Goal: Information Seeking & Learning: Learn about a topic

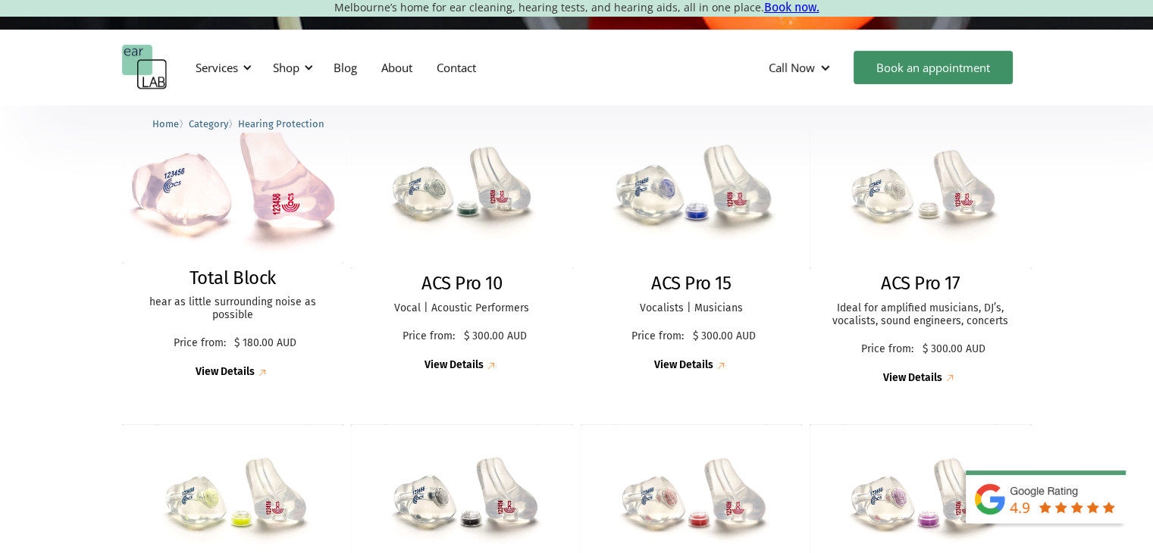
scroll to position [455, 0]
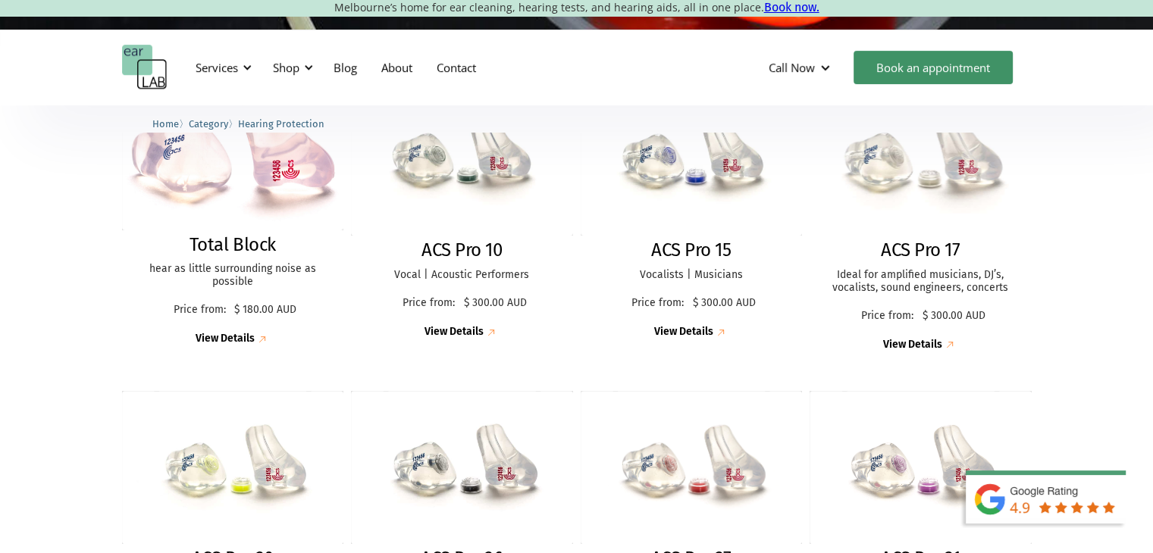
click at [869, 175] on img at bounding box center [920, 160] width 244 height 168
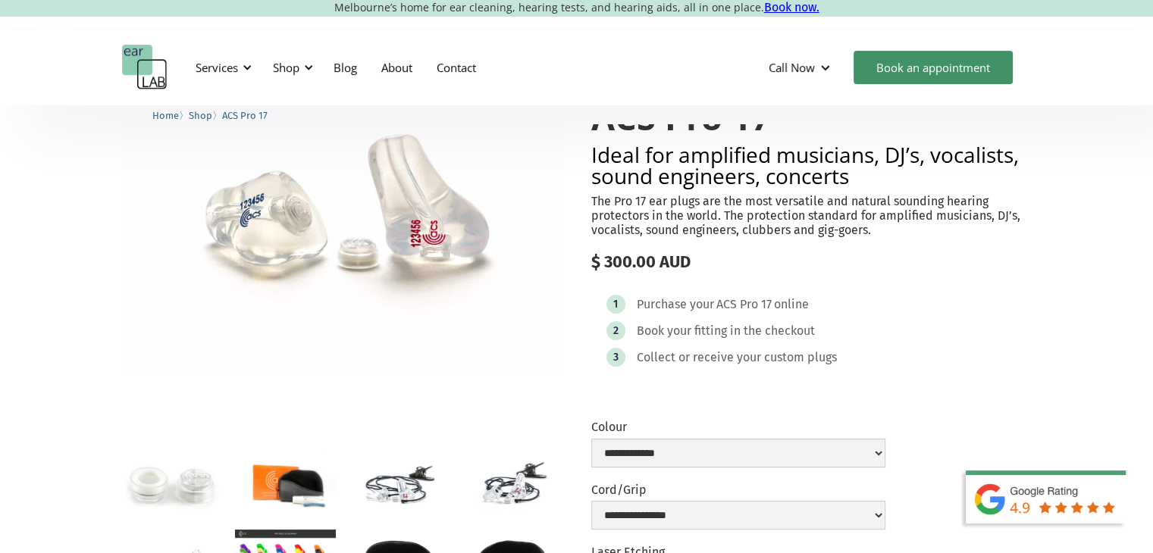
scroll to position [227, 0]
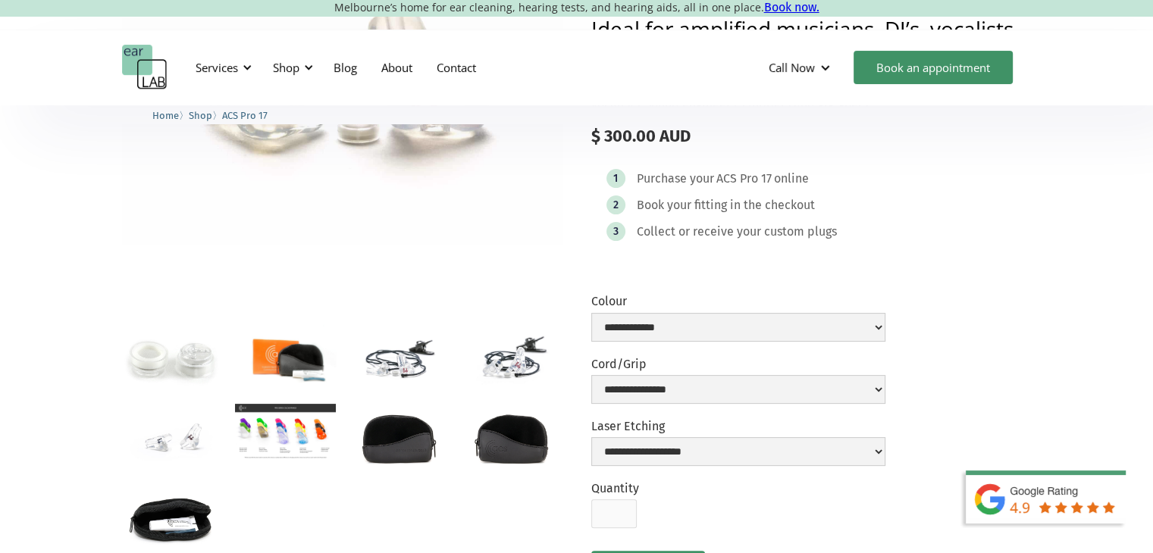
click at [312, 407] on img "open lightbox" at bounding box center [285, 432] width 101 height 57
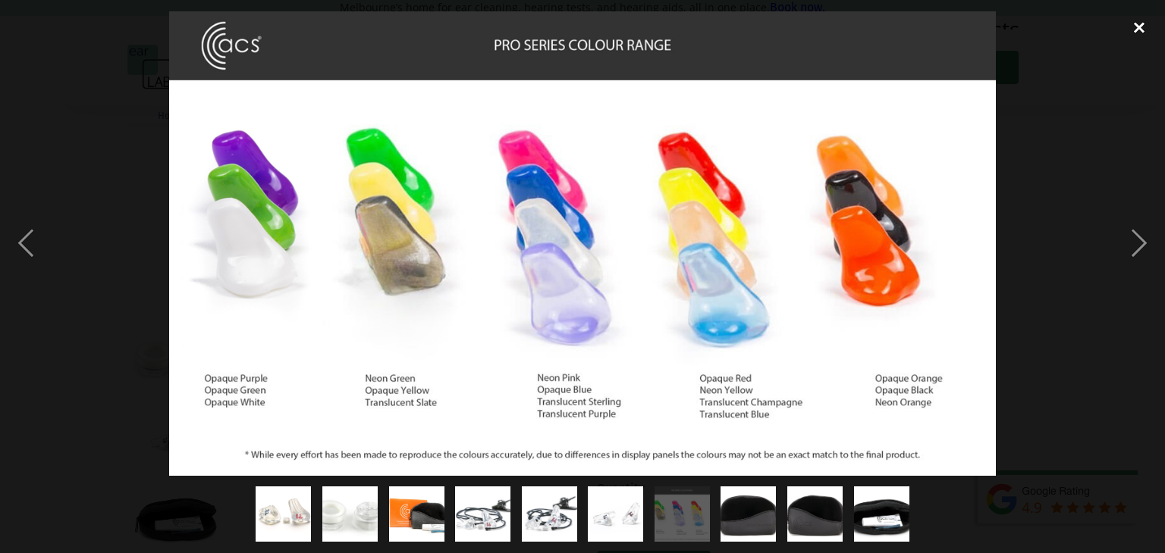
click at [1134, 30] on div "close lightbox" at bounding box center [1139, 27] width 52 height 33
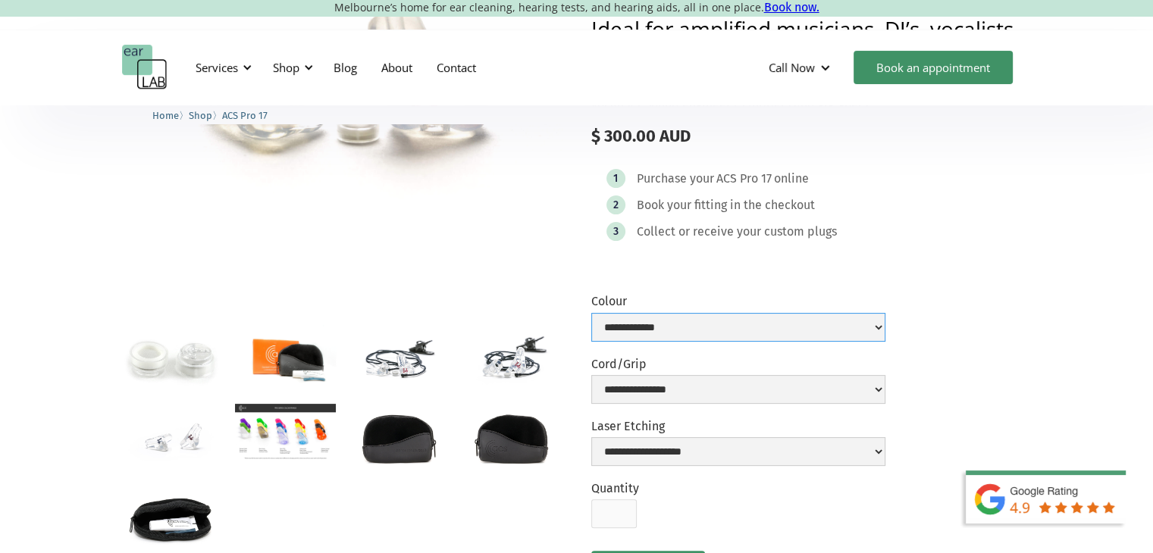
click at [774, 327] on select "**********" at bounding box center [738, 327] width 294 height 29
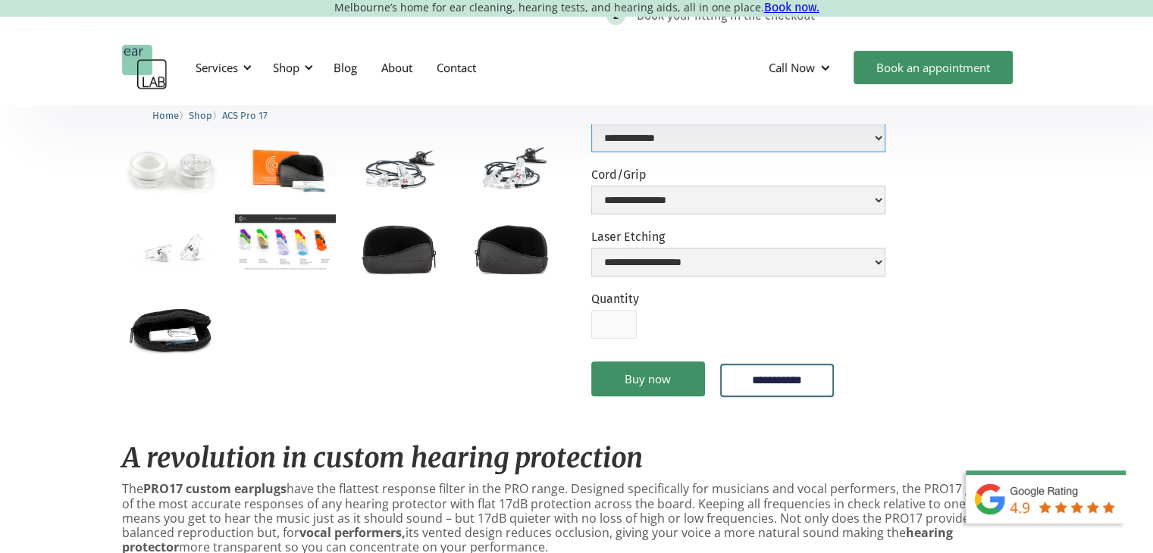
scroll to position [303, 0]
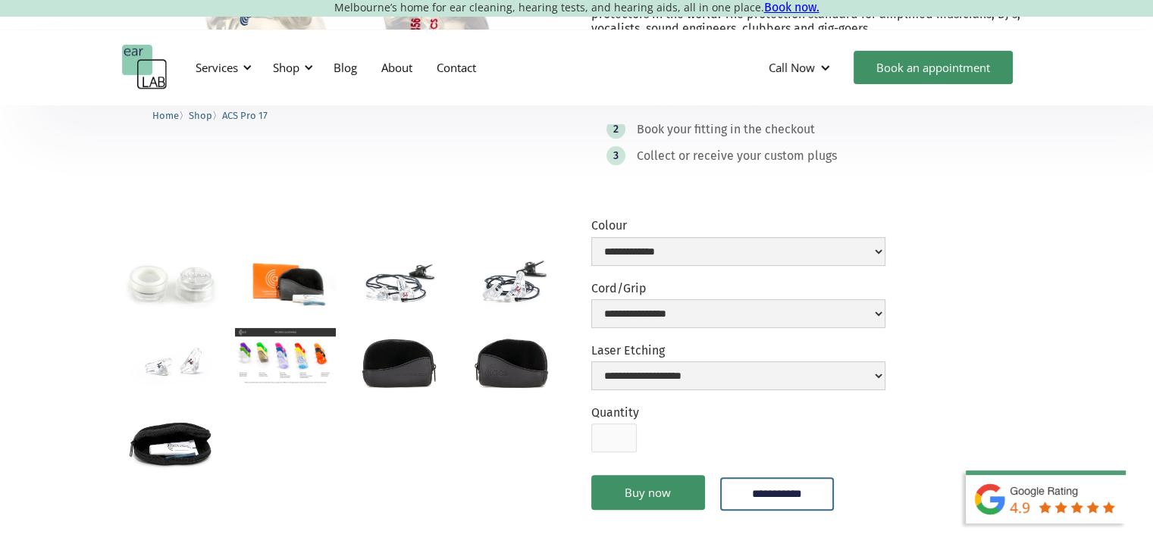
click at [187, 364] on img "open lightbox" at bounding box center [172, 361] width 101 height 67
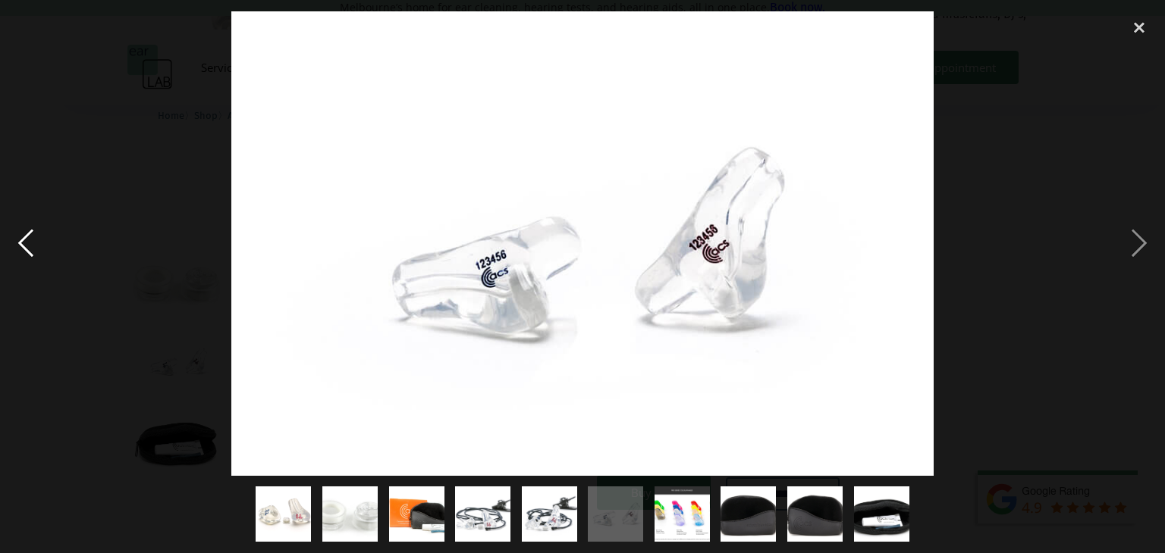
click at [45, 234] on div "previous image" at bounding box center [26, 243] width 52 height 465
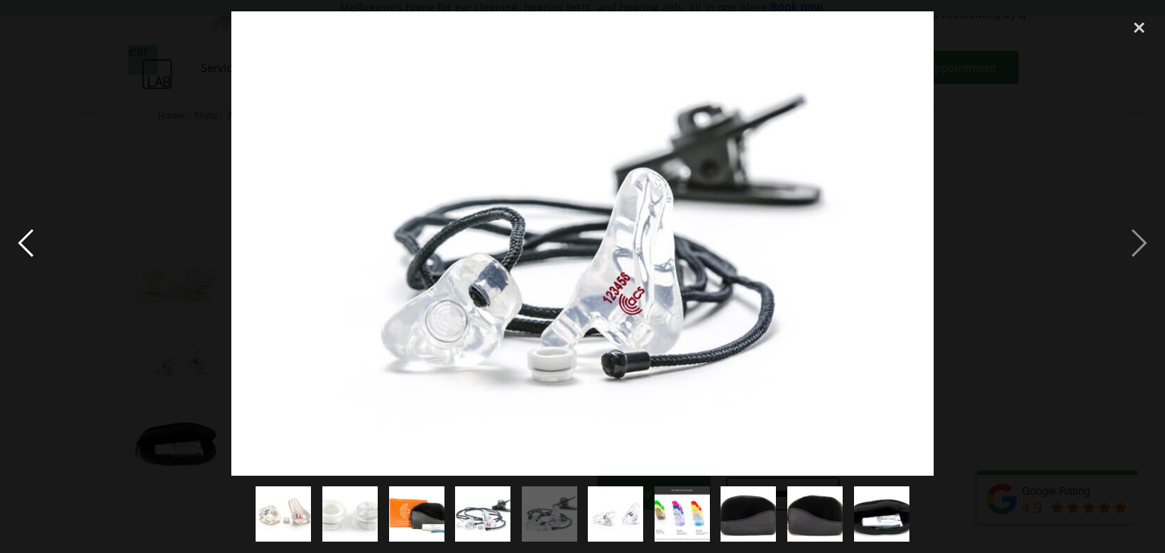
click at [42, 237] on div "previous image" at bounding box center [26, 243] width 52 height 465
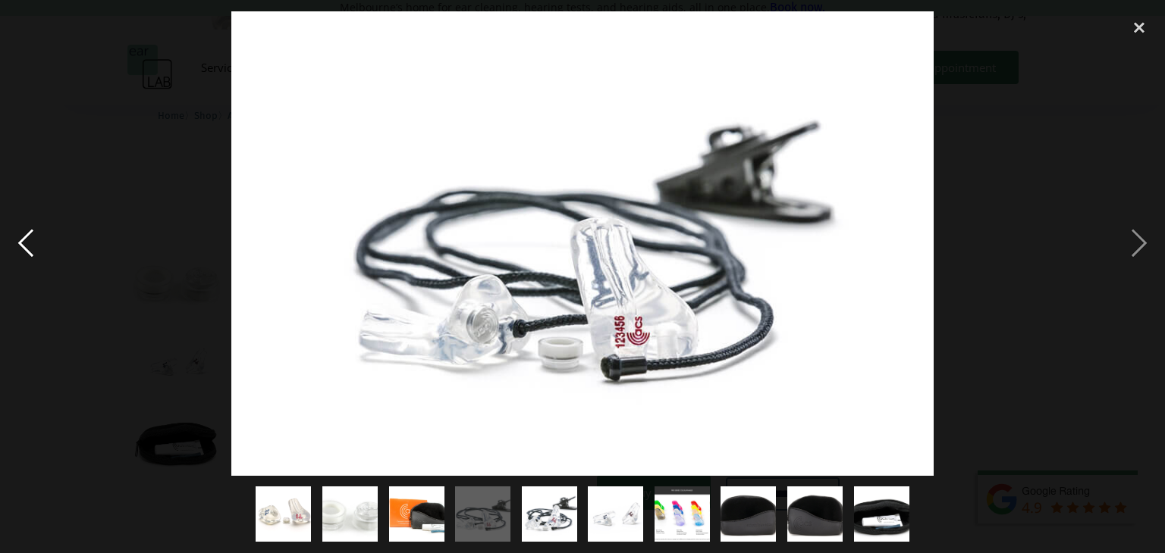
click at [42, 237] on div "previous image" at bounding box center [26, 243] width 52 height 465
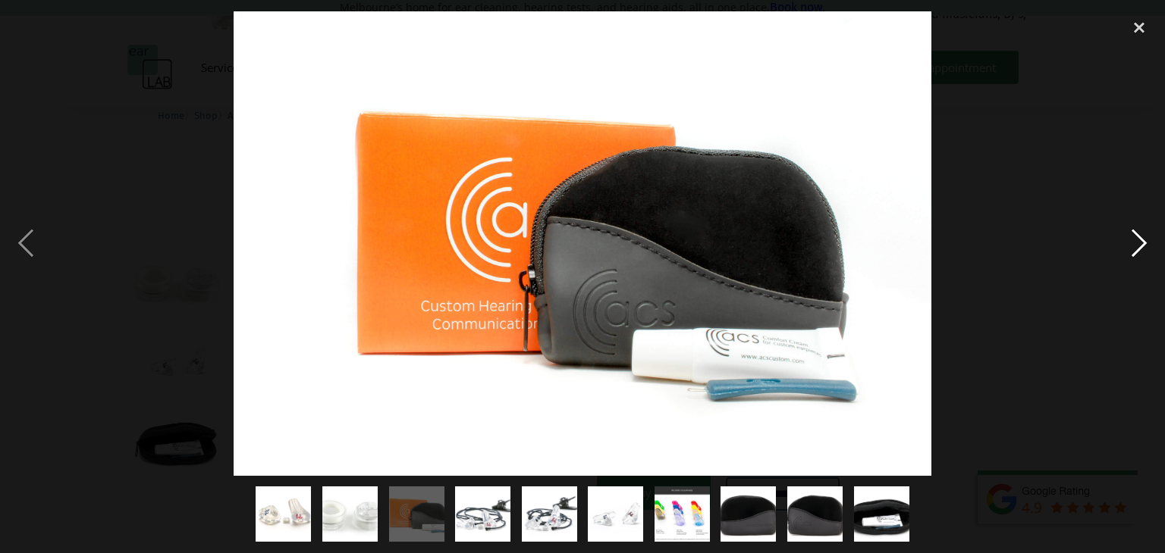
click at [1149, 234] on div "next image" at bounding box center [1139, 243] width 52 height 465
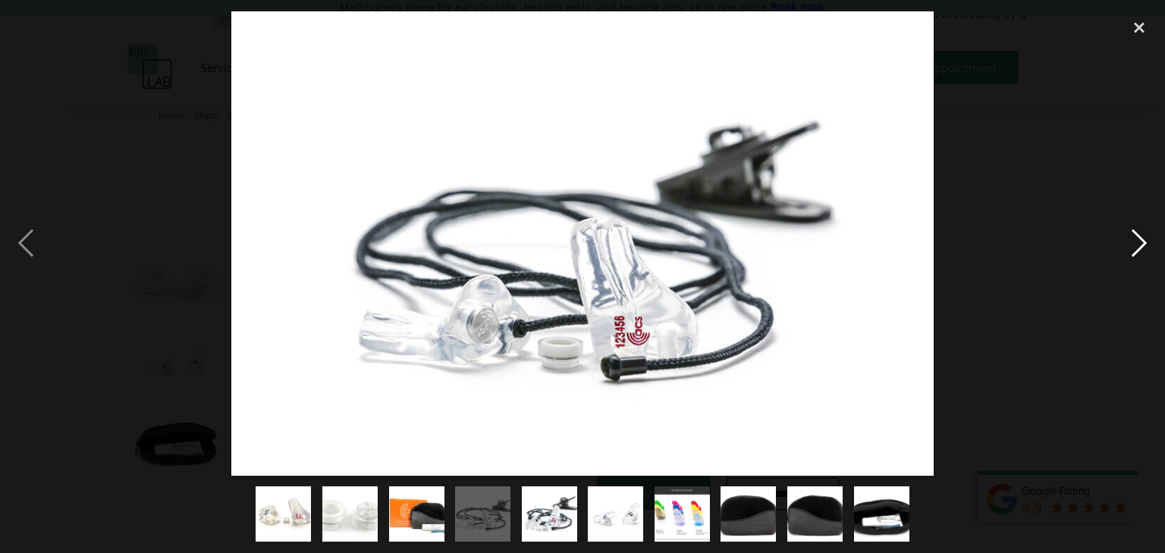
click at [1146, 234] on div "next image" at bounding box center [1139, 243] width 52 height 465
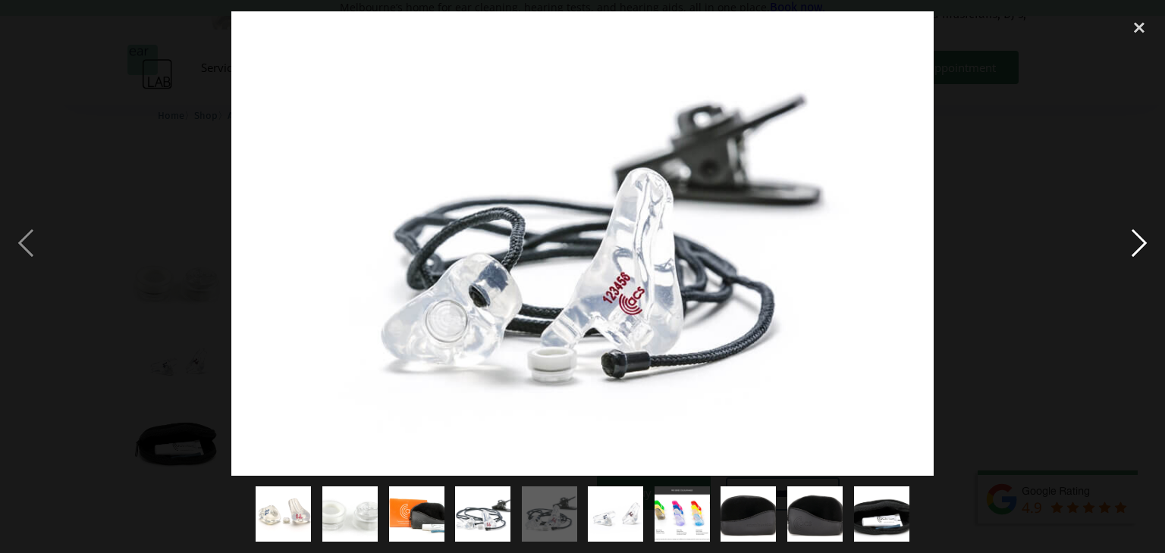
click at [1145, 234] on div "next image" at bounding box center [1139, 243] width 52 height 465
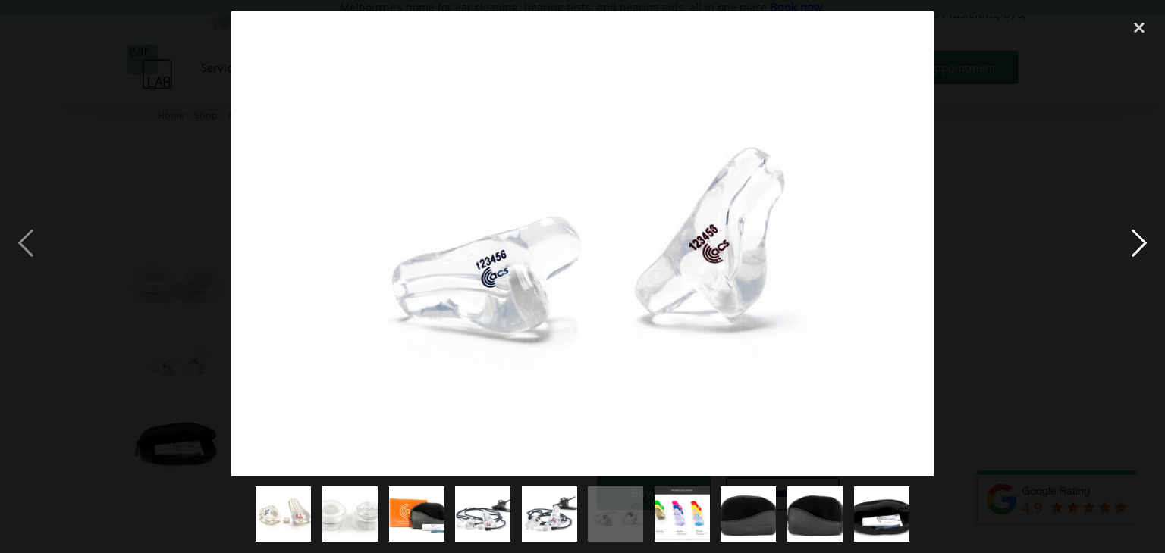
click at [1145, 234] on div "next image" at bounding box center [1139, 243] width 52 height 465
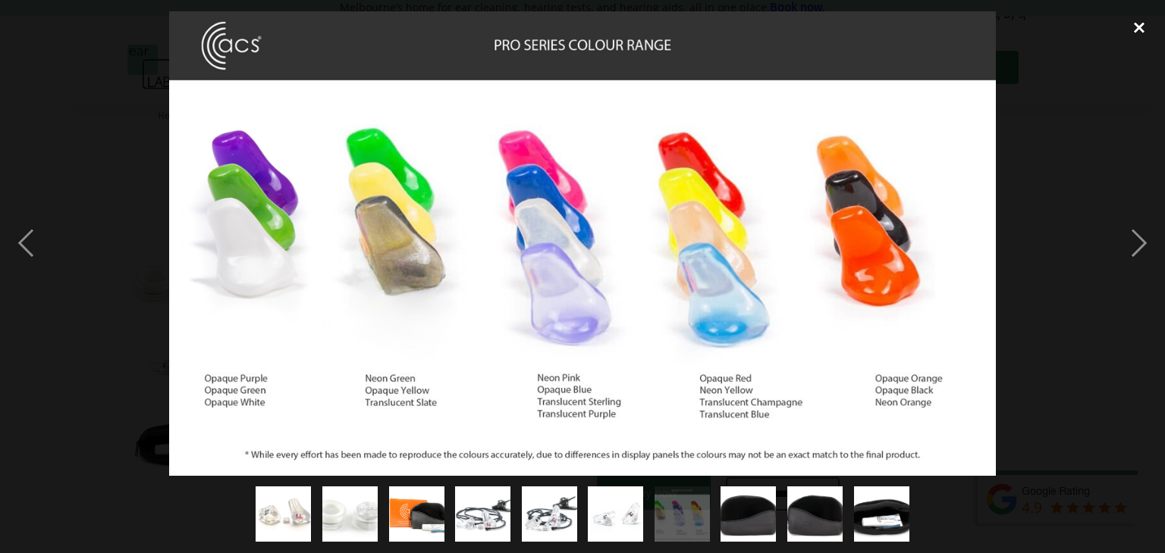
click at [1136, 24] on div "close lightbox" at bounding box center [1139, 27] width 52 height 33
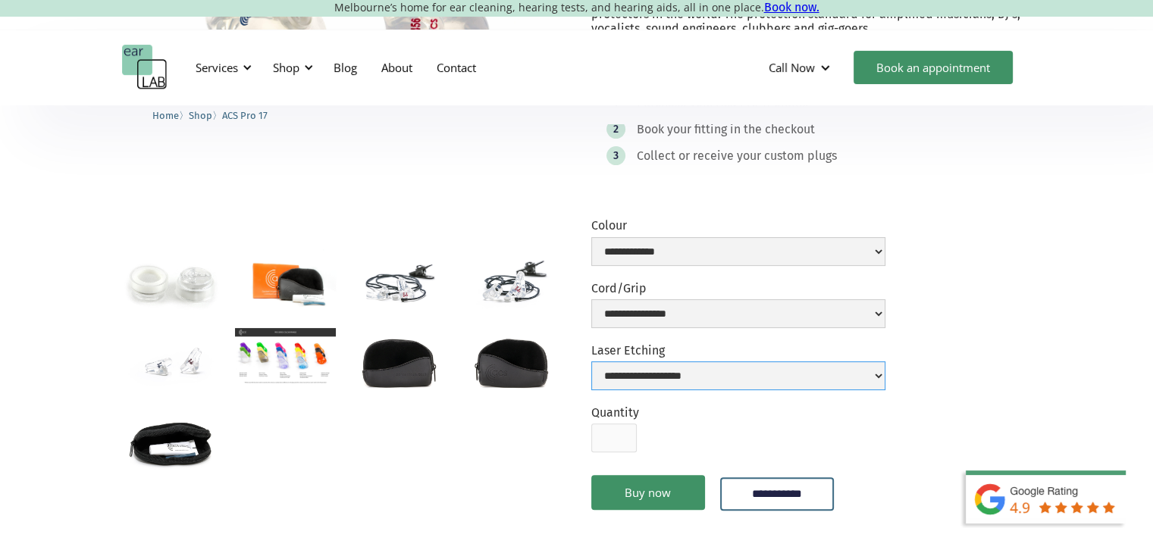
click at [694, 368] on select "**********" at bounding box center [738, 376] width 294 height 29
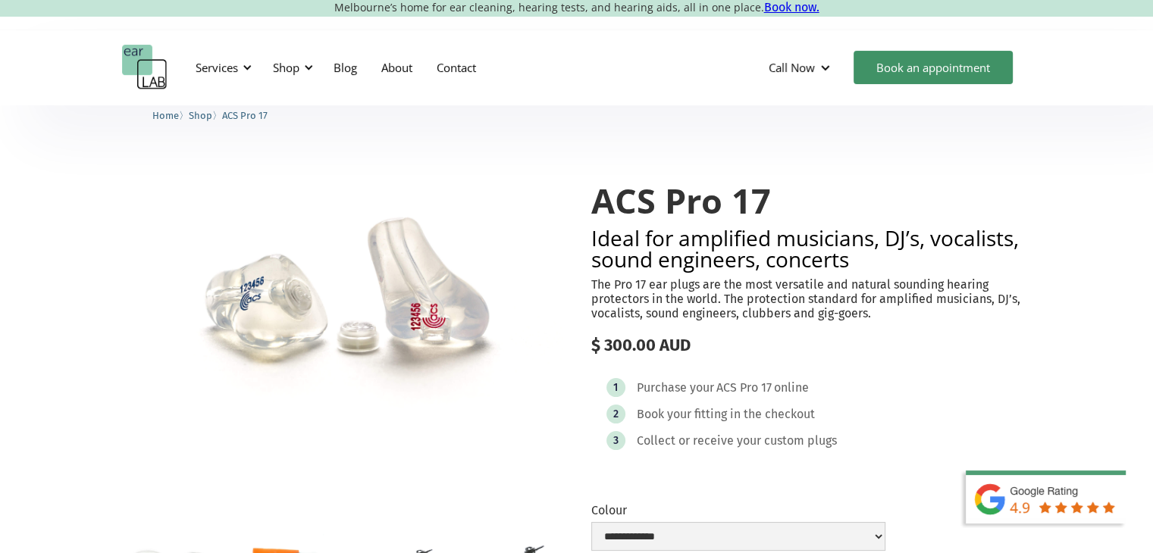
scroll to position [0, 0]
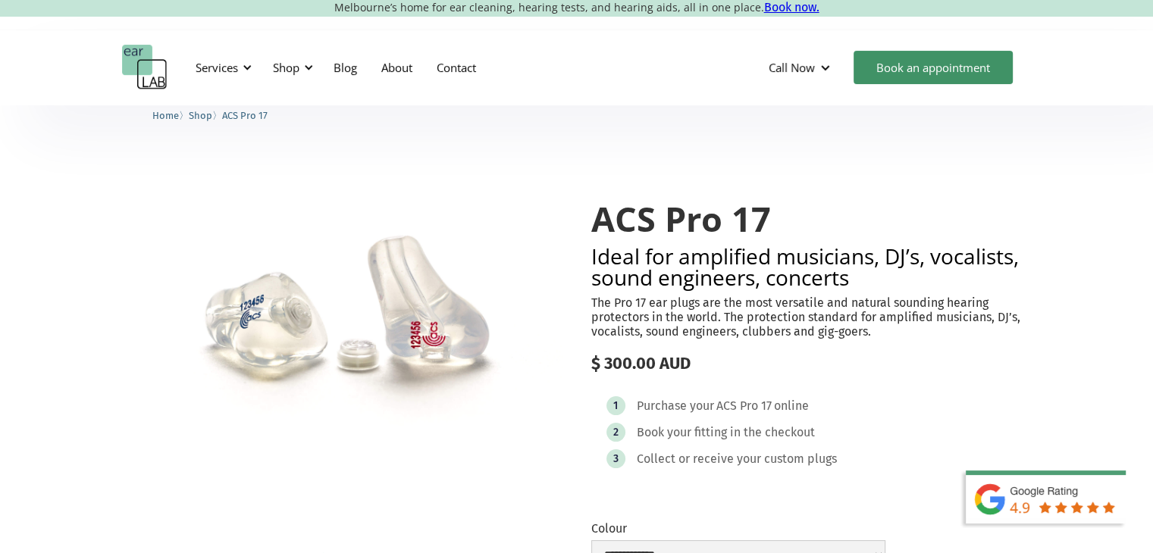
click at [440, 334] on img "open lightbox" at bounding box center [342, 321] width 440 height 303
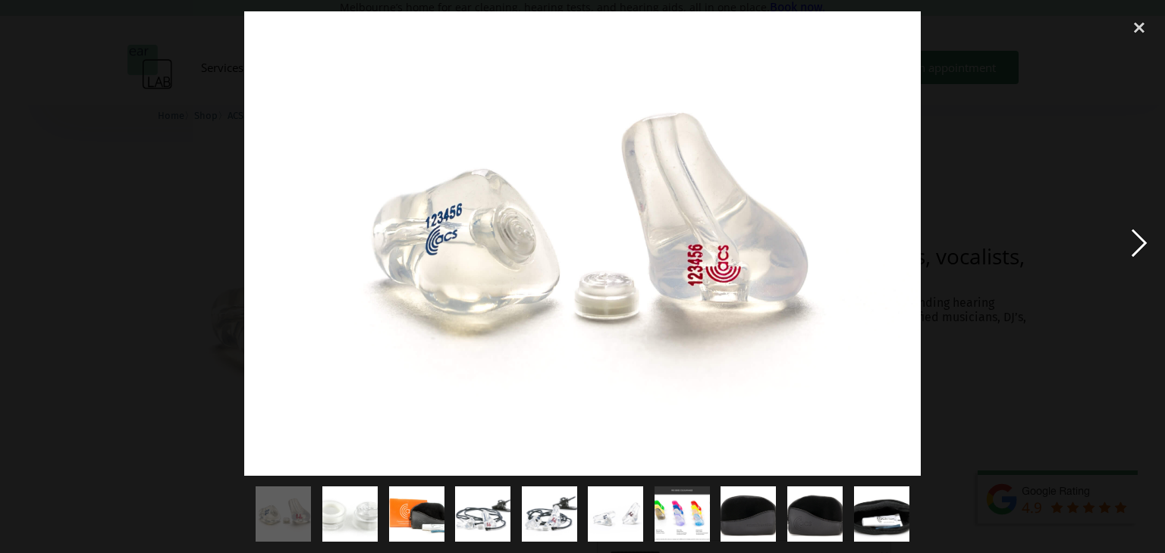
click at [1139, 240] on div "next image" at bounding box center [1139, 243] width 52 height 465
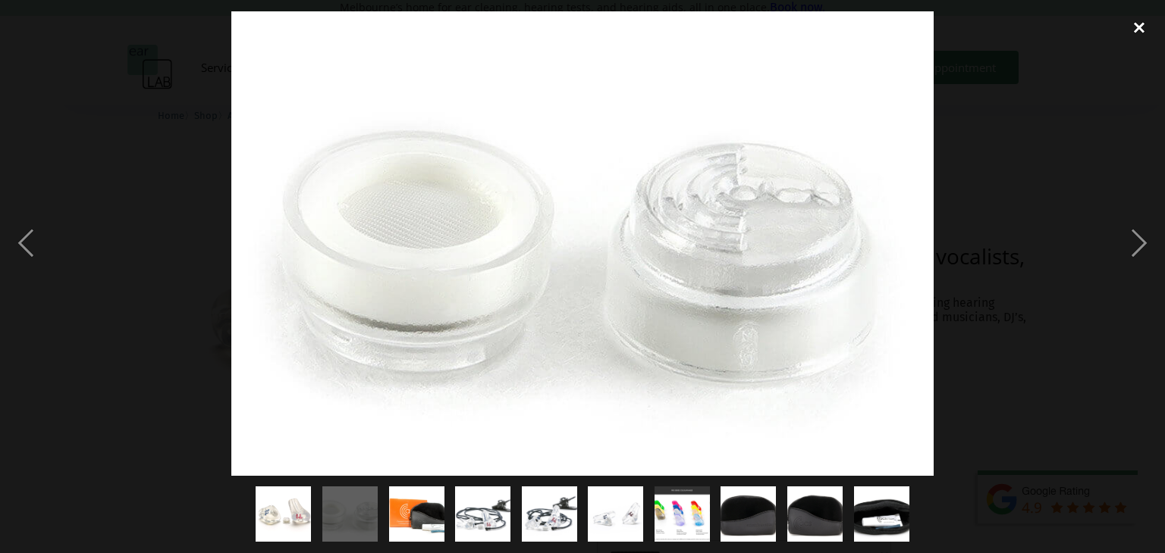
click at [1137, 27] on div "close lightbox" at bounding box center [1139, 27] width 52 height 33
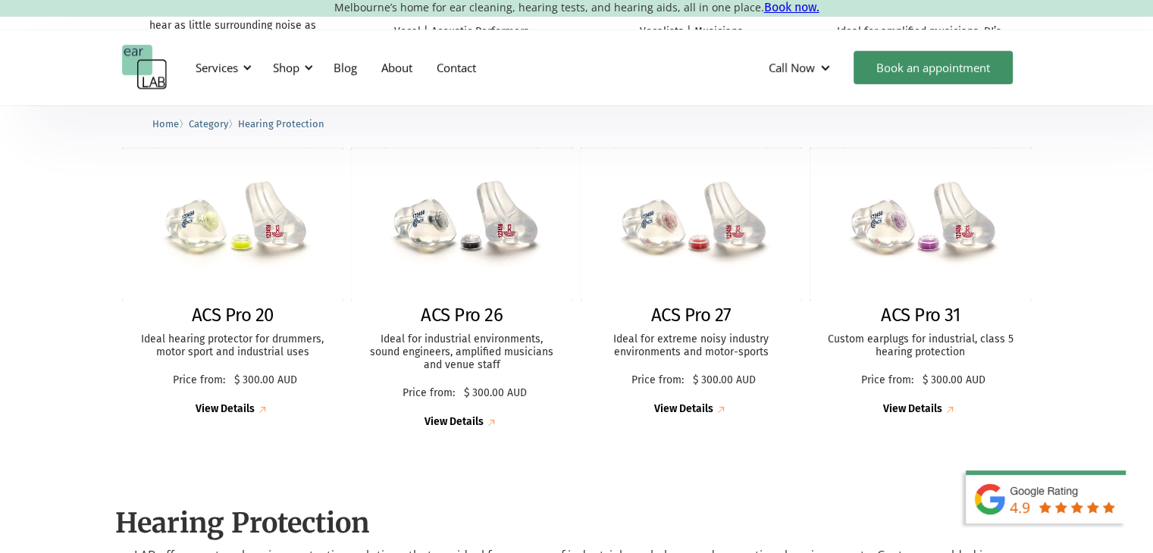
scroll to position [758, 0]
